Goal: Task Accomplishment & Management: Complete application form

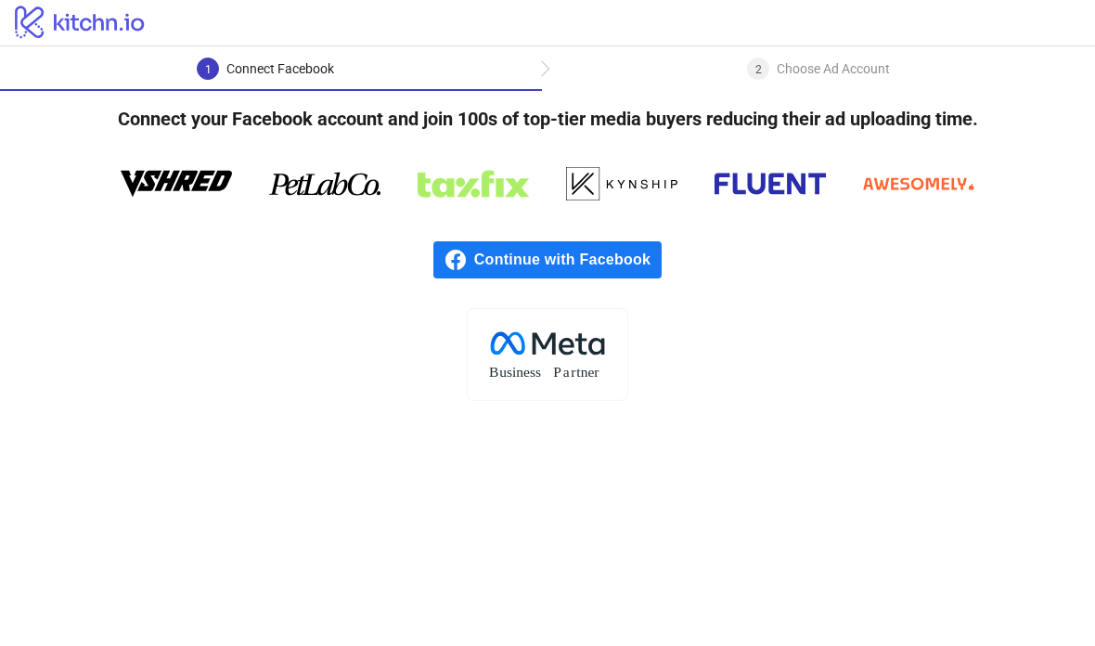
click at [645, 259] on span "Continue with Facebook" at bounding box center [567, 259] width 187 height 37
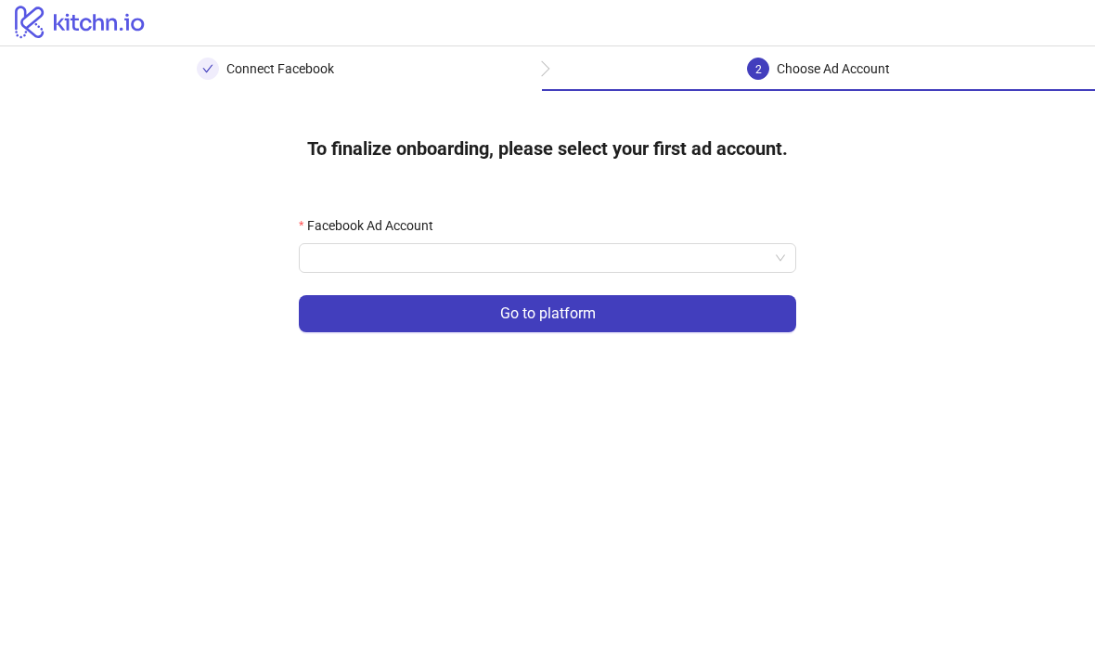
click at [322, 252] on input "Facebook Ad Account" at bounding box center [539, 258] width 458 height 28
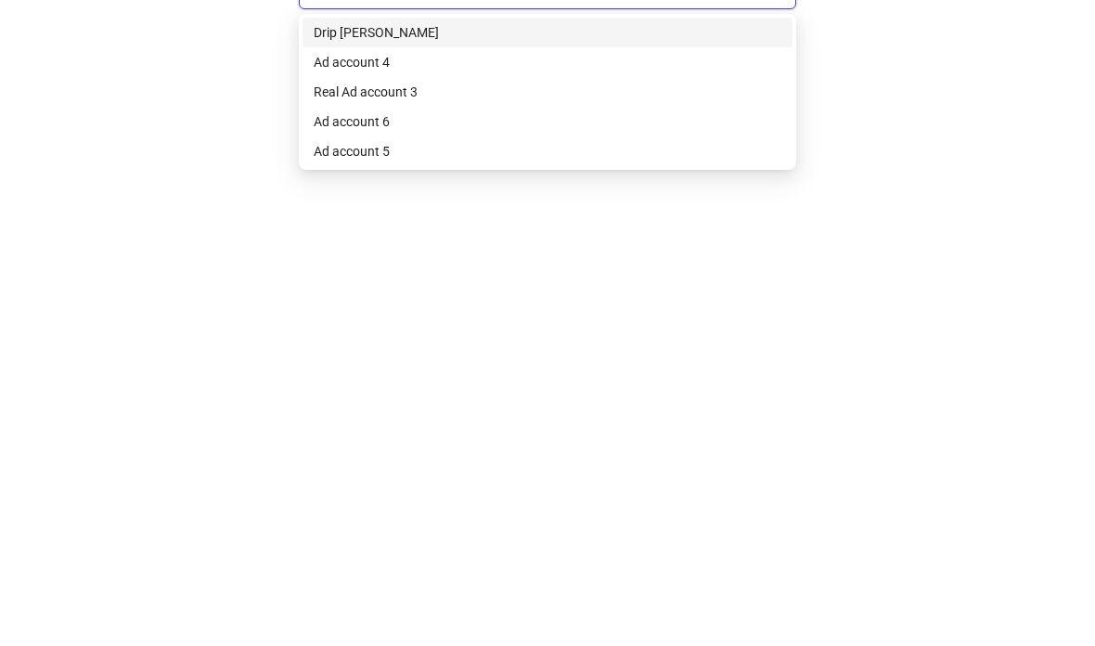
click at [323, 315] on div "Ad account 4" at bounding box center [547, 325] width 467 height 20
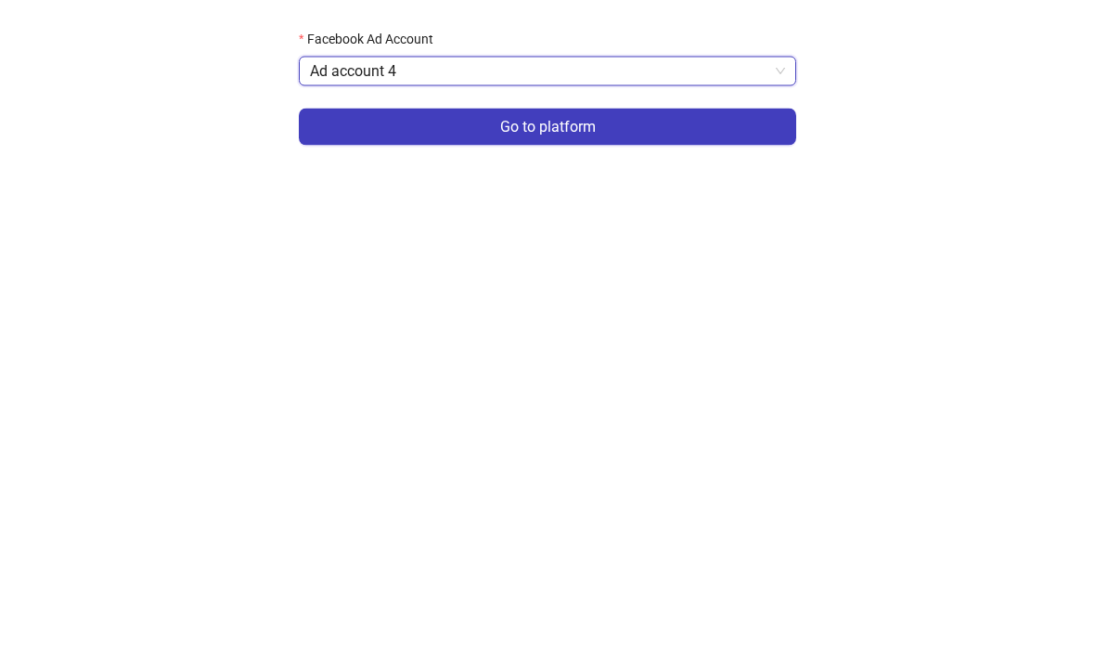
click at [335, 244] on span "Ad account 4" at bounding box center [547, 258] width 475 height 28
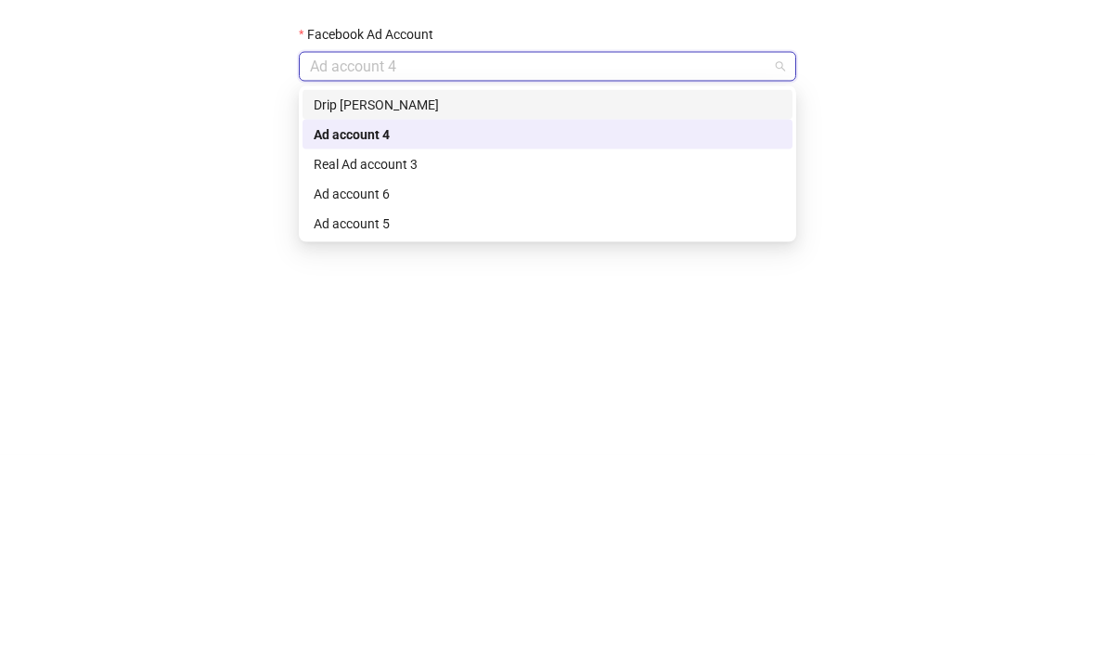
click at [336, 286] on div "Drip Moss" at bounding box center [547, 296] width 467 height 20
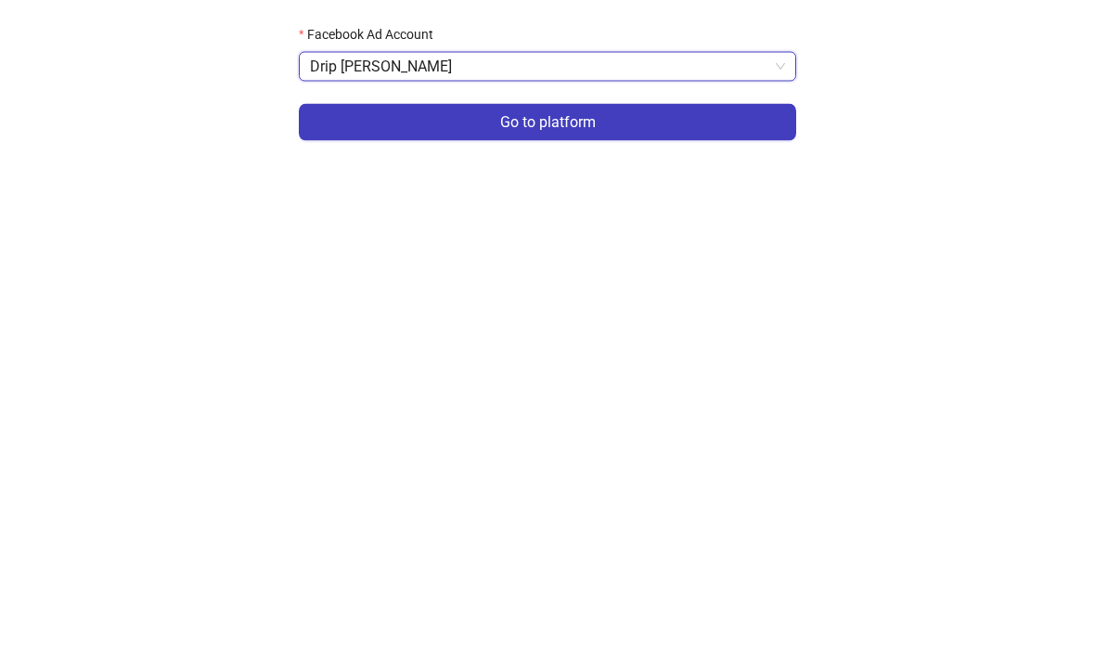
click at [320, 244] on span "Drip Moss" at bounding box center [547, 258] width 475 height 28
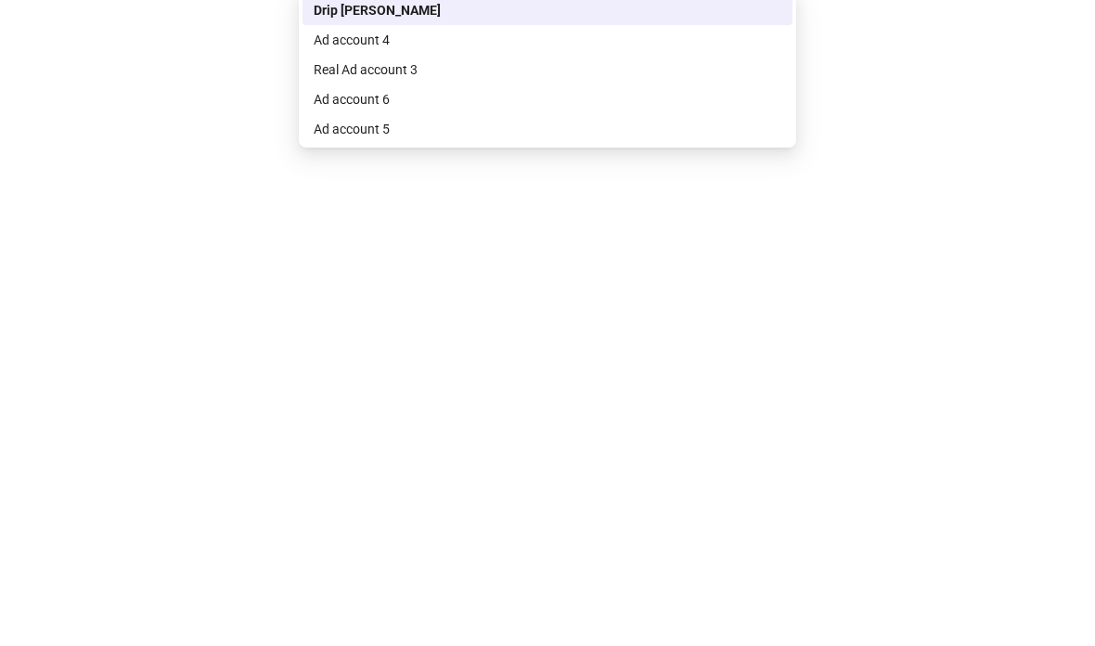
click at [826, 91] on div "To finalize onboarding, please select your first ad account. Facebook Ad Accoun…" at bounding box center [547, 237] width 1095 height 293
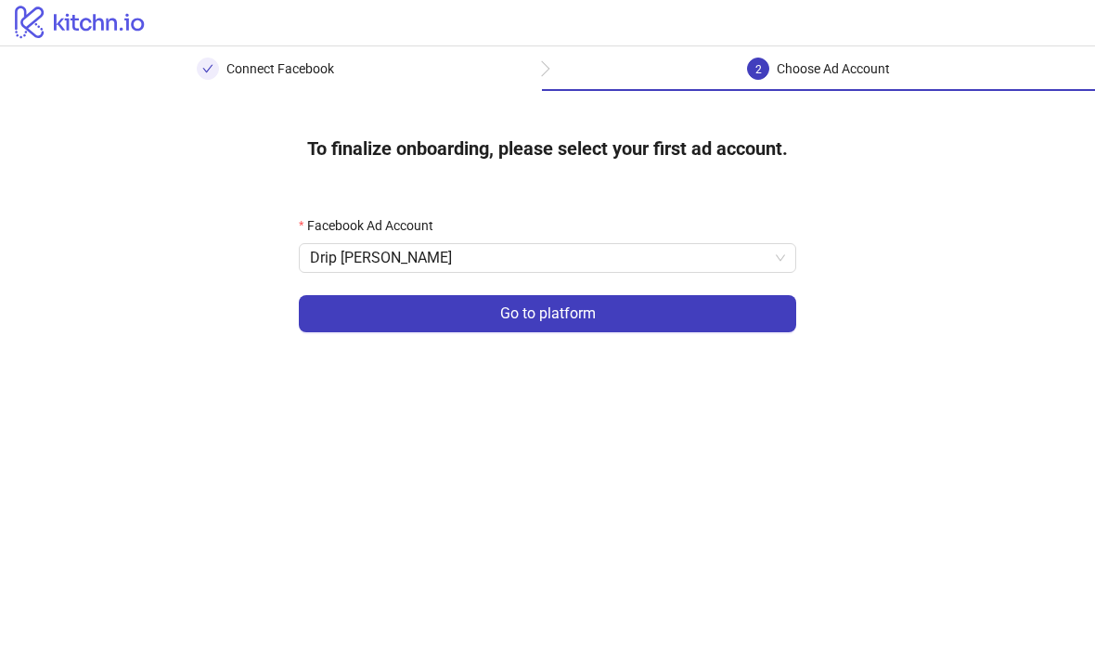
click at [729, 257] on span "Drip Moss" at bounding box center [547, 258] width 475 height 28
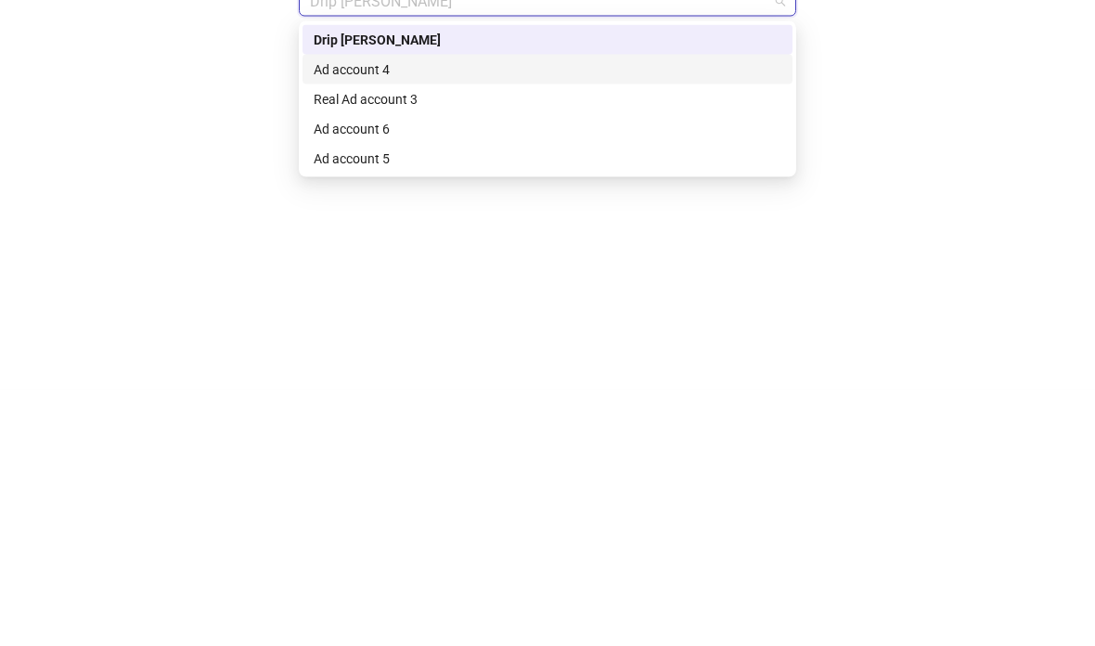
click at [740, 315] on div "Ad account 4" at bounding box center [547, 325] width 467 height 20
